Goal: Task Accomplishment & Management: Complete application form

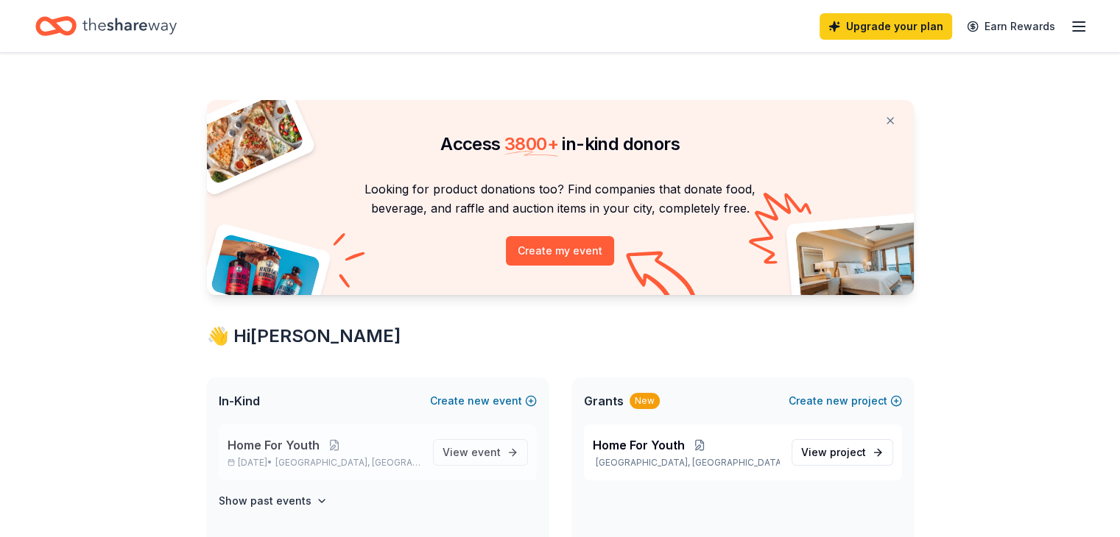
click at [305, 447] on span "Home For Youth" at bounding box center [273, 446] width 92 height 18
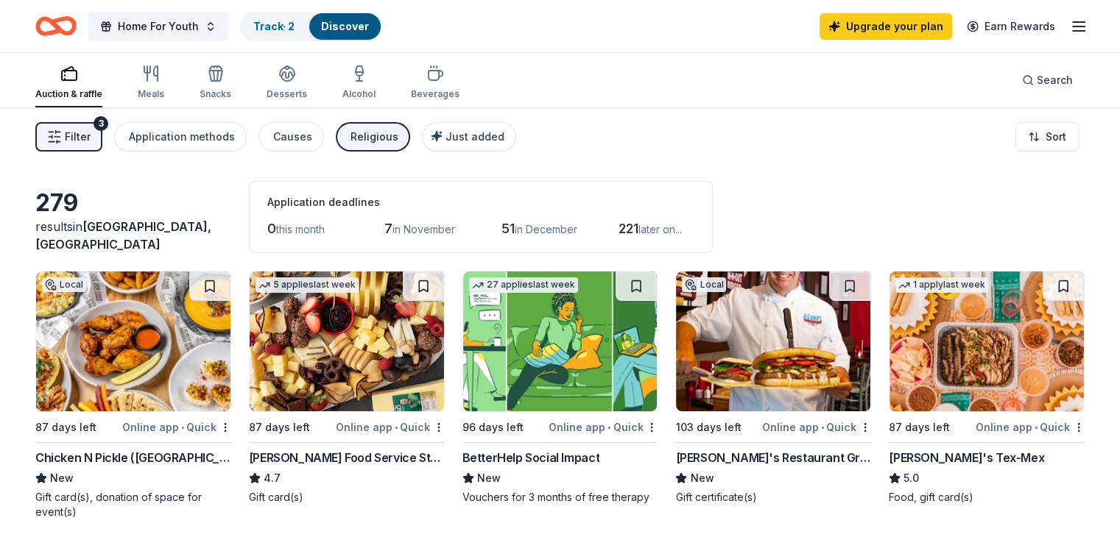
click at [385, 130] on div "Religious" at bounding box center [374, 137] width 48 height 18
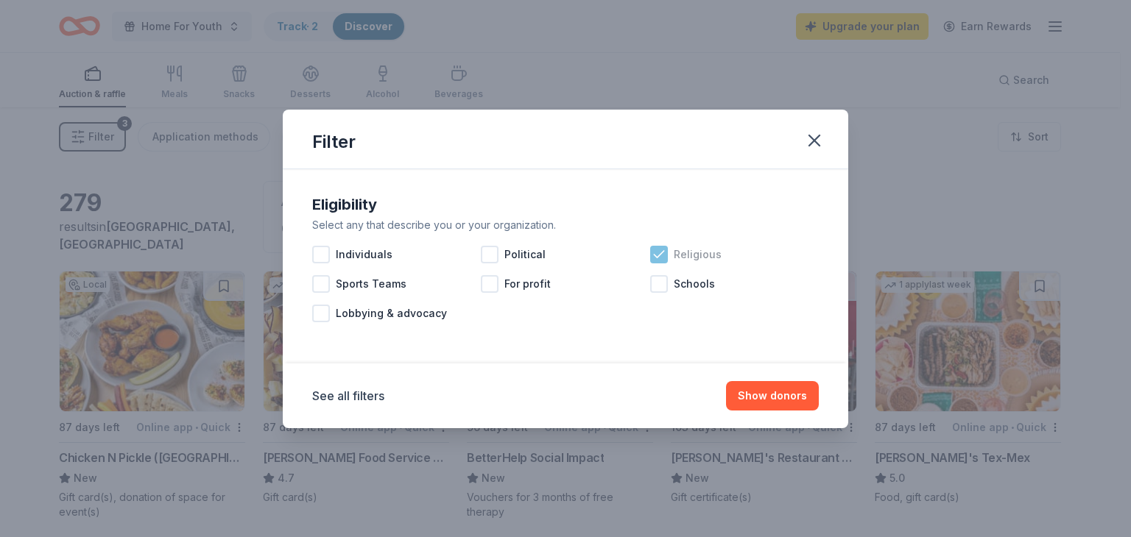
click at [663, 251] on icon at bounding box center [659, 254] width 10 height 7
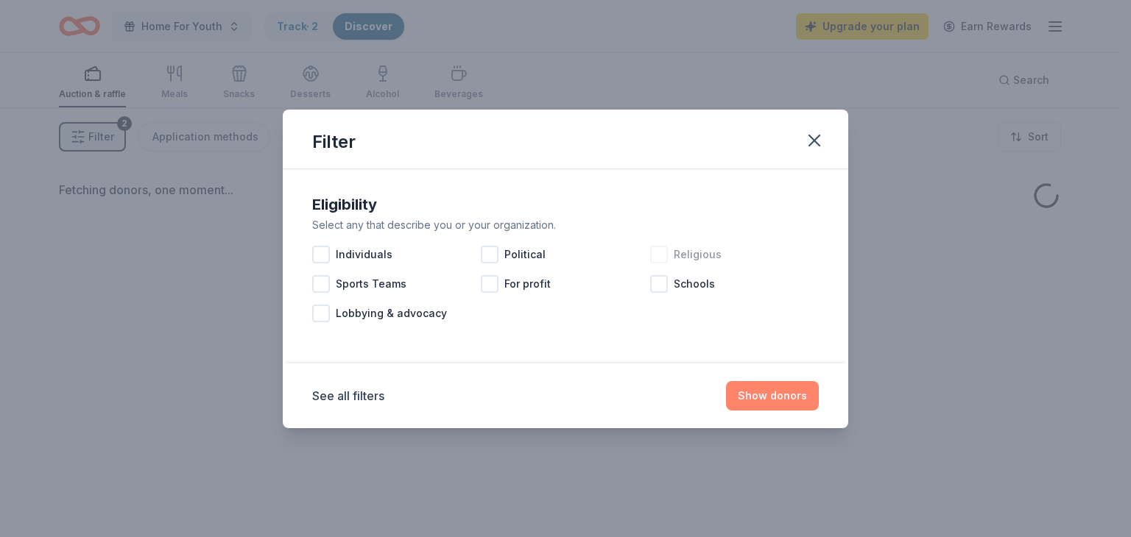
click at [791, 392] on button "Show donors" at bounding box center [772, 395] width 93 height 29
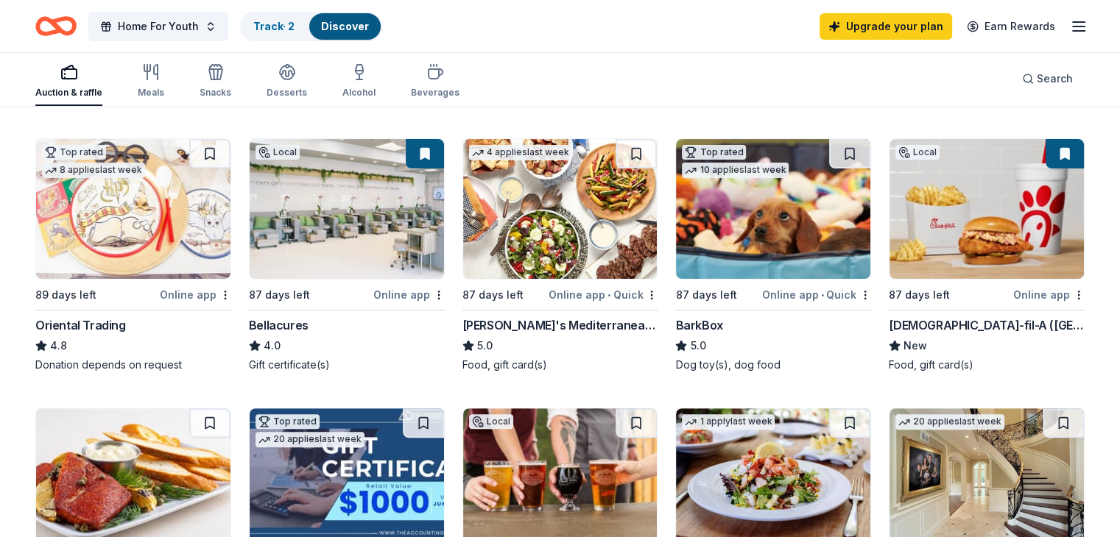
scroll to position [415, 0]
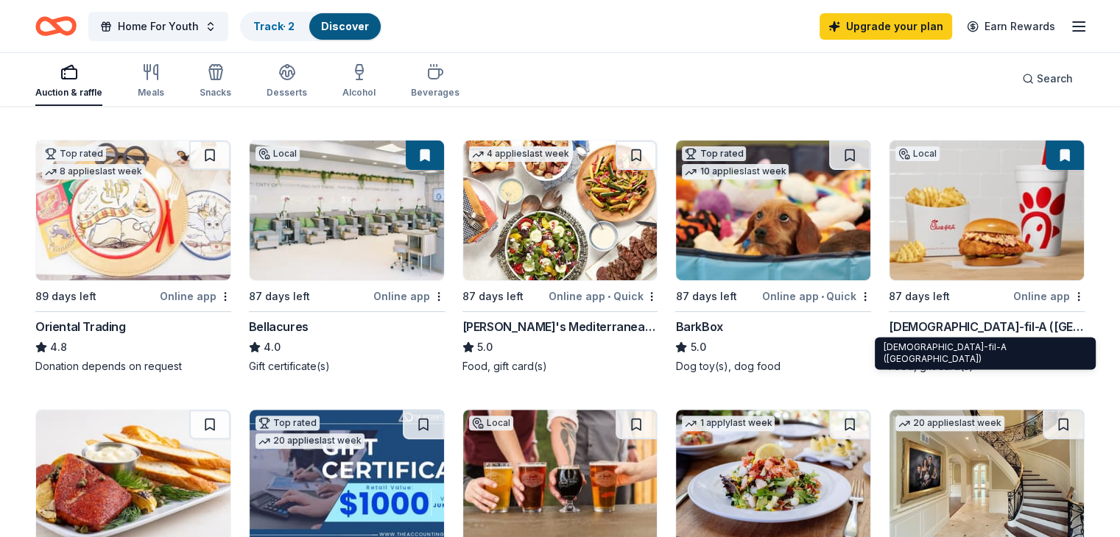
click at [942, 325] on div "[DEMOGRAPHIC_DATA]-fil-A ([GEOGRAPHIC_DATA])" at bounding box center [987, 327] width 196 height 18
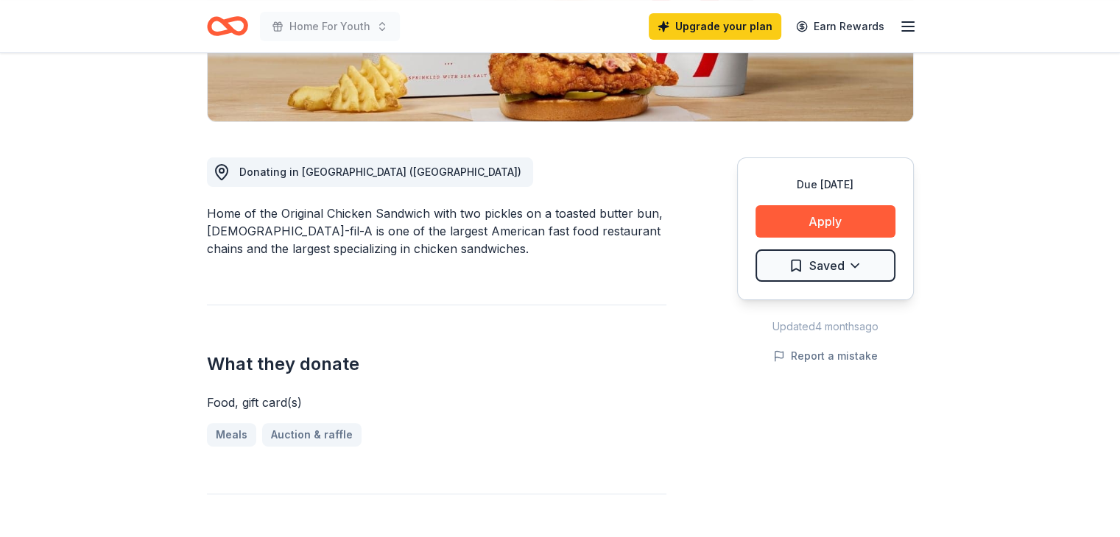
scroll to position [369, 0]
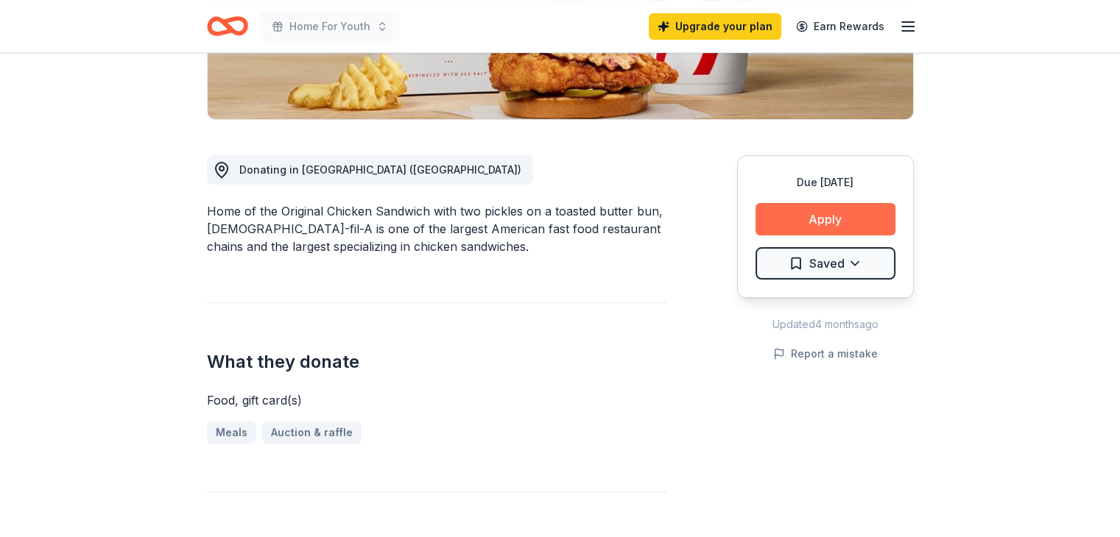
click at [844, 203] on button "Apply" at bounding box center [825, 219] width 140 height 32
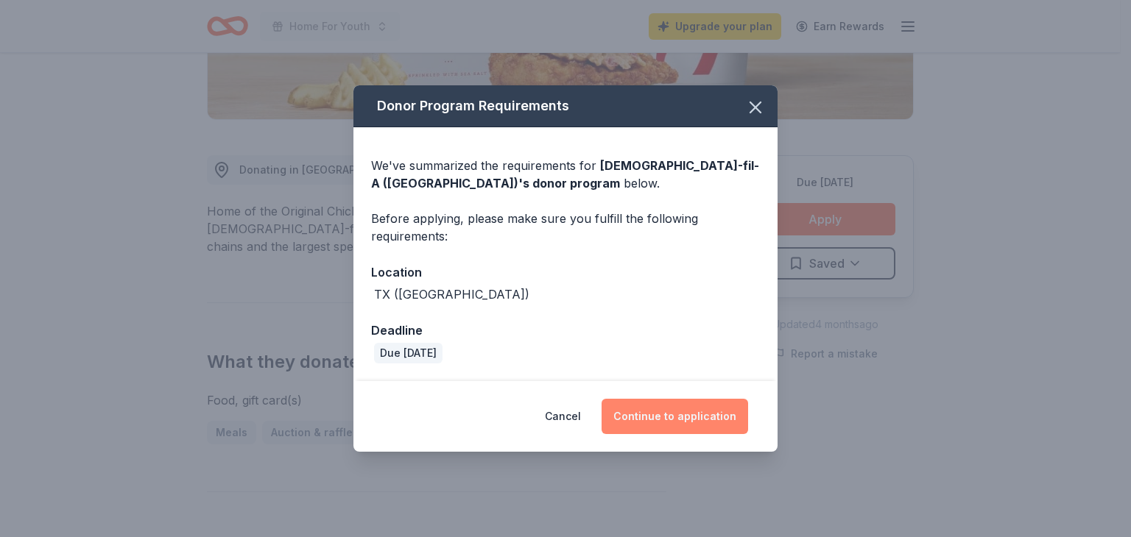
click at [700, 426] on button "Continue to application" at bounding box center [675, 416] width 147 height 35
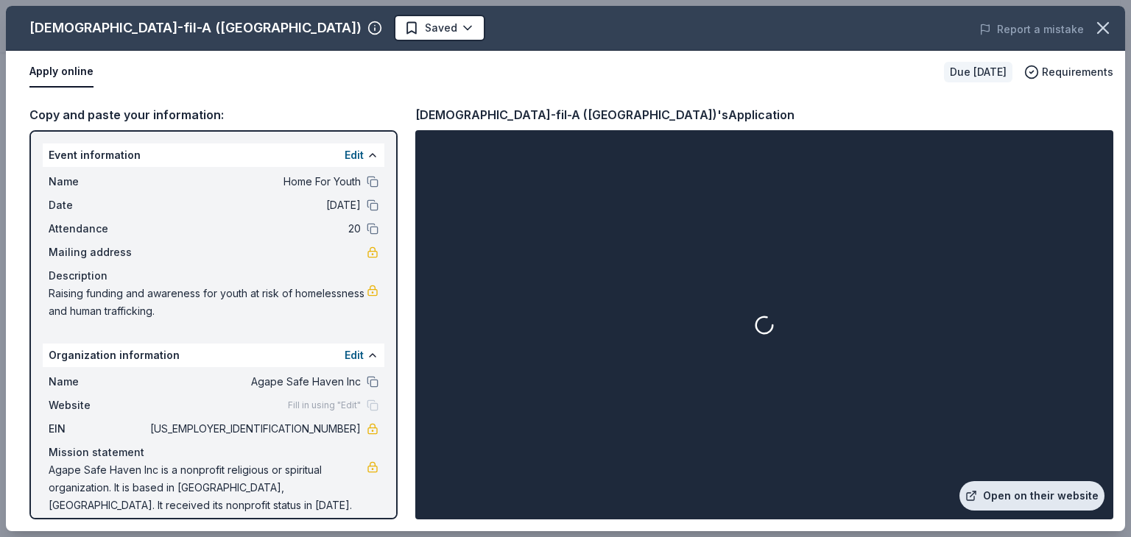
click at [1073, 506] on link "Open on their website" at bounding box center [1031, 495] width 145 height 29
drag, startPoint x: 1130, startPoint y: 151, endPoint x: 1130, endPoint y: 169, distance: 17.7
click at [1119, 169] on div "Chick-fil-A (Dallas Frankford Road) Saved Report a mistake Apply online Due in …" at bounding box center [565, 268] width 1131 height 537
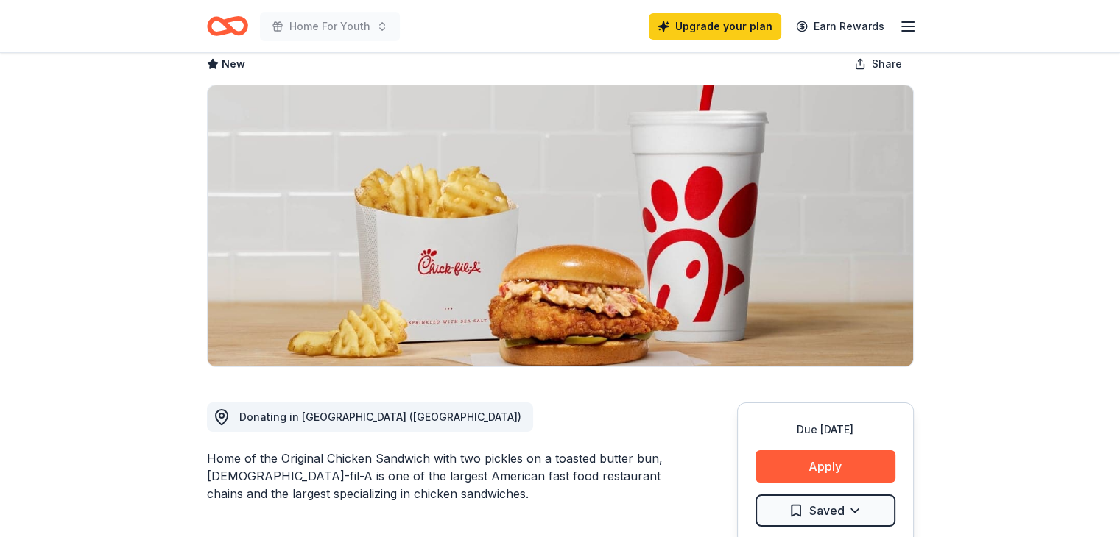
scroll to position [0, 0]
